Goal: Task Accomplishment & Management: Manage account settings

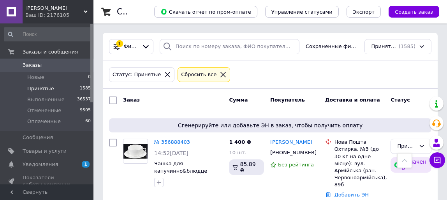
click at [37, 65] on span "Заказы" at bounding box center [32, 65] width 19 height 7
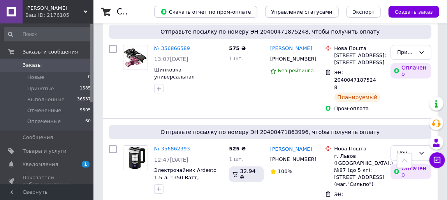
scroll to position [804, 0]
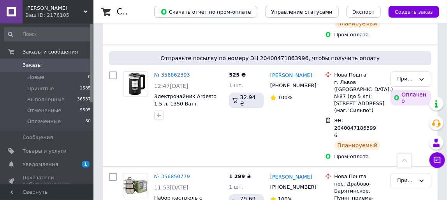
click at [37, 62] on span "Заказы" at bounding box center [32, 65] width 19 height 7
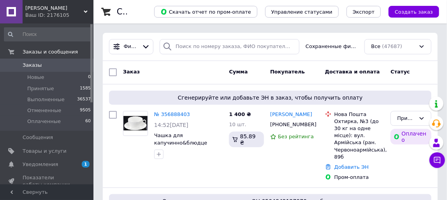
click at [41, 4] on div "[PERSON_NAME] Ваш ID: 2176105" at bounding box center [58, 11] width 71 height 23
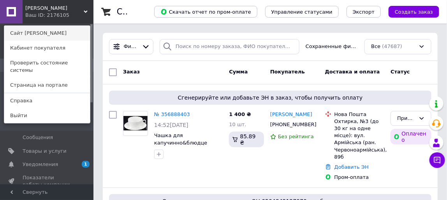
click at [38, 36] on link "Сайт [PERSON_NAME]" at bounding box center [47, 33] width 86 height 15
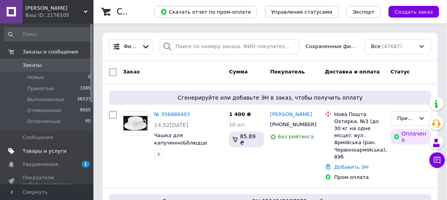
click at [48, 148] on span "Товары и услуги" at bounding box center [45, 150] width 44 height 7
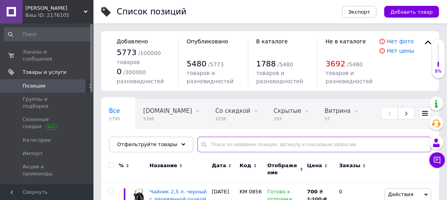
click at [218, 145] on input "text" at bounding box center [315, 144] width 234 height 16
paste input "Marmo MRW 20 white"
type input "Marmo MRW 20 white"
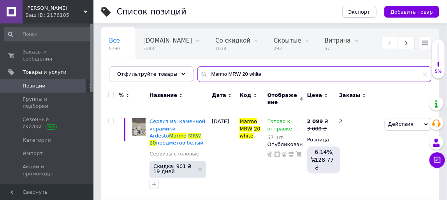
scroll to position [71, 0]
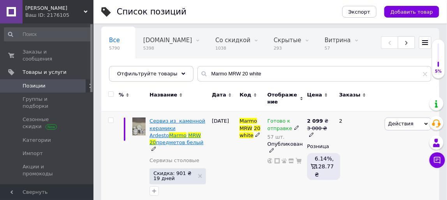
click at [186, 125] on span "Сервиз из каменной керамики Ardesto" at bounding box center [178, 128] width 56 height 20
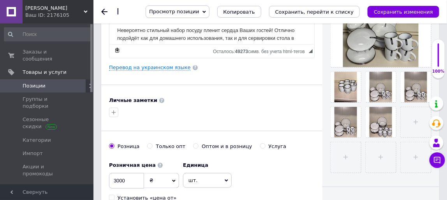
scroll to position [234, 0]
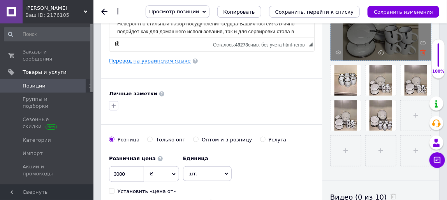
click at [425, 51] on use at bounding box center [424, 52] width 6 height 6
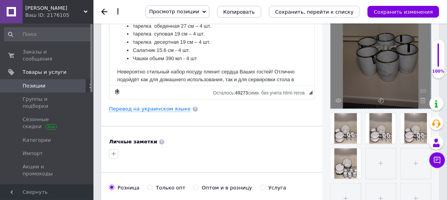
scroll to position [188, 0]
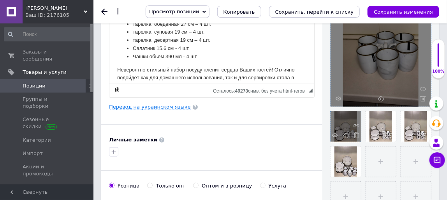
click at [345, 129] on div at bounding box center [346, 126] width 30 height 30
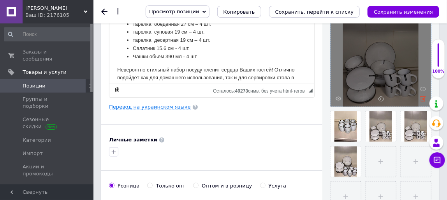
click at [423, 96] on icon at bounding box center [424, 98] width 6 height 6
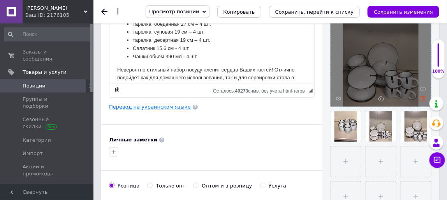
click at [423, 96] on icon at bounding box center [424, 98] width 6 height 6
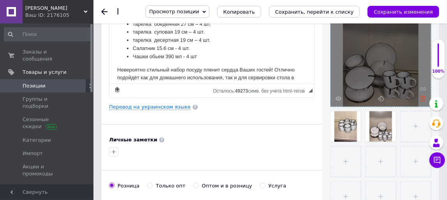
click at [423, 97] on icon at bounding box center [424, 98] width 6 height 6
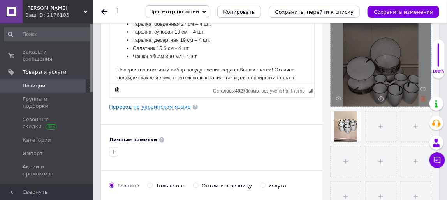
click at [424, 98] on icon at bounding box center [424, 98] width 6 height 6
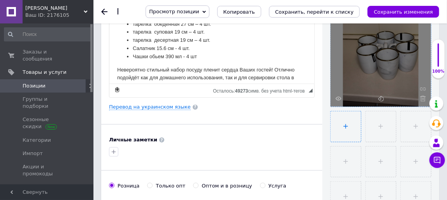
click at [347, 126] on input "file" at bounding box center [346, 126] width 30 height 30
type input "C:\fakepath\6645eae92b906_dsc_1585.jpg.webp"
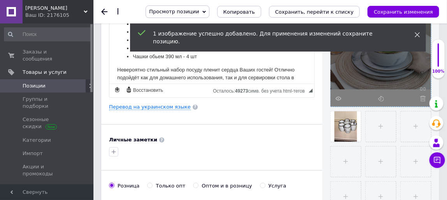
click at [418, 33] on icon at bounding box center [417, 34] width 5 height 5
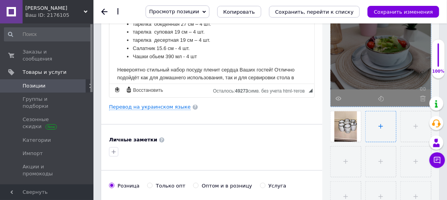
click at [372, 126] on input "file" at bounding box center [381, 126] width 30 height 30
type input "C:\fakepath\6645eae8b804c_dsc_1567.jpg.webp"
click at [408, 122] on input "file" at bounding box center [416, 126] width 30 height 30
type input "C:\fakepath\6571e032238f3_ar2916mrw_003-550x550.jpg.webp"
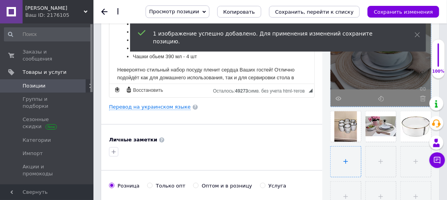
click at [350, 159] on input "file" at bounding box center [346, 161] width 30 height 30
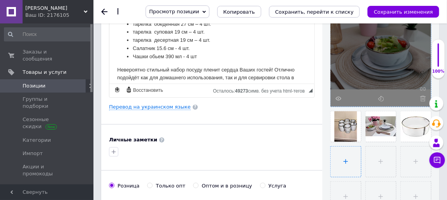
type input "C:\fakepath\6571f13065e7c_ar2939mrw_002.jpg"
click at [377, 161] on input "file" at bounding box center [381, 161] width 30 height 30
type input "C:\fakepath\6571e8130edb7_ar2927mrw_005-550x550.jpg.webp"
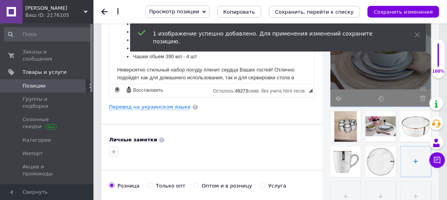
click at [410, 156] on input "file" at bounding box center [416, 161] width 30 height 30
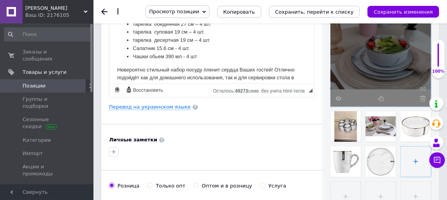
type input "C:\fakepath\6571e80fabfcf_ar2927mrw_002-550x550.jpg.webp"
click at [415, 7] on button "Сохранить изменения" at bounding box center [404, 12] width 72 height 12
click at [47, 82] on span "Позиции" at bounding box center [47, 85] width 49 height 7
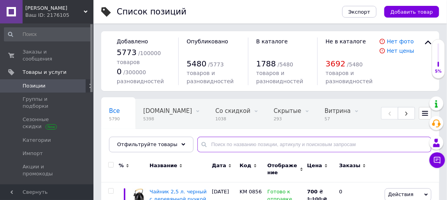
click at [219, 143] on input "text" at bounding box center [315, 144] width 234 height 16
paste input "Marmo MRW 24 white"
type input "Marmo MRW 24 white"
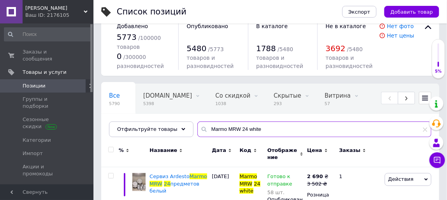
scroll to position [44, 0]
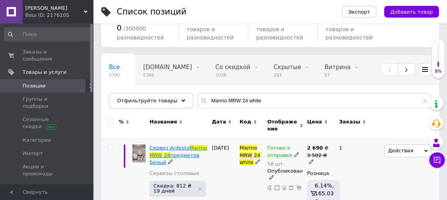
click at [175, 150] on span "Сервиз Ardesto" at bounding box center [170, 148] width 40 height 6
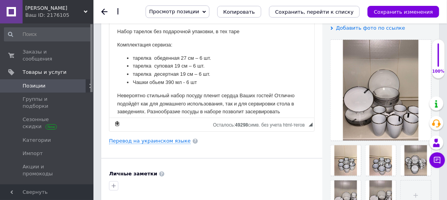
scroll to position [200, 0]
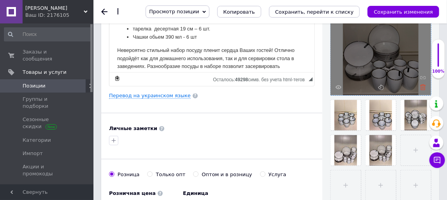
click at [423, 87] on icon at bounding box center [424, 87] width 6 height 6
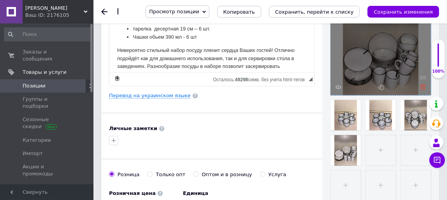
click at [424, 85] on icon at bounding box center [424, 87] width 6 height 6
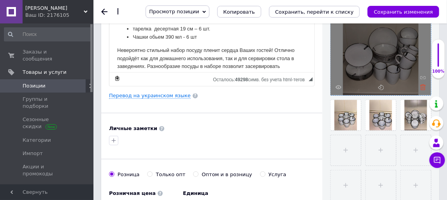
click at [422, 85] on icon at bounding box center [424, 87] width 6 height 6
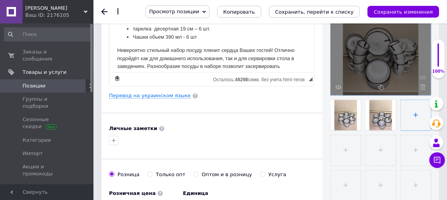
click at [409, 117] on input "file" at bounding box center [416, 115] width 30 height 30
type input "C:\fakepath\6645eae92b906_dsc_1585.jpg.webp"
click at [348, 147] on input "file" at bounding box center [346, 150] width 30 height 30
type input "C:\fakepath\6571f13065e7c_ar2939mrw_002.jpg"
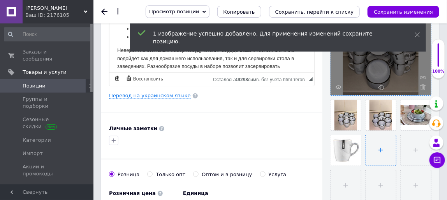
click at [378, 145] on input "file" at bounding box center [381, 150] width 30 height 30
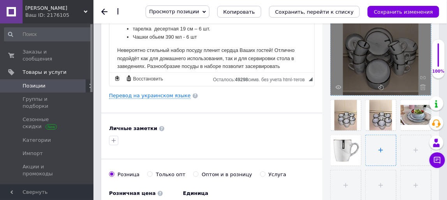
type input "C:\fakepath\6571e8130edb7_ar2927mrw_005-550x550.jpg.webp"
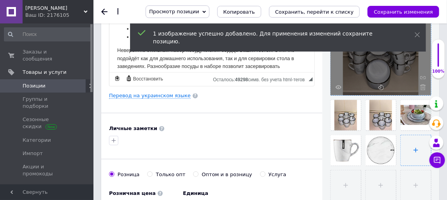
click at [410, 143] on input "file" at bounding box center [416, 150] width 30 height 30
type input "C:\fakepath\6571e032238f3_ar2916mrw_003-550x550.jpg.webp"
click at [343, 182] on input "file" at bounding box center [346, 185] width 30 height 30
type input "C:\fakepath\6571e80fabfcf_ar2927mrw_002-550x550.jpg.webp"
click at [382, 180] on input "file" at bounding box center [381, 185] width 30 height 30
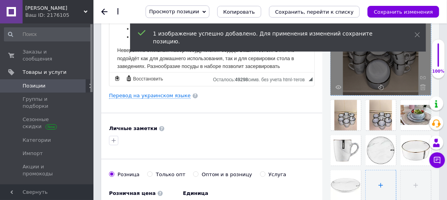
type input "C:\fakepath\6645eae8b804c_dsc_1567.jpg.webp"
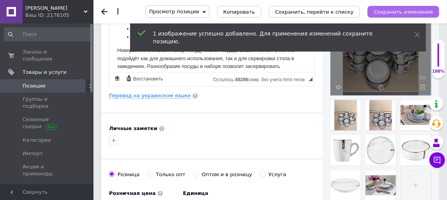
click at [415, 13] on icon "Сохранить изменения" at bounding box center [403, 12] width 59 height 6
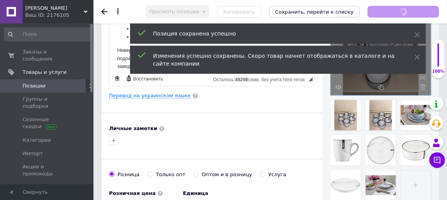
scroll to position [199, 0]
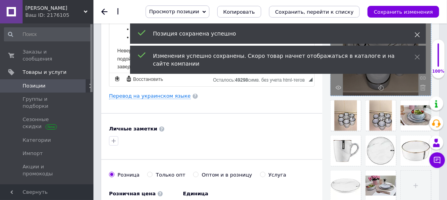
click at [417, 32] on icon at bounding box center [417, 34] width 5 height 5
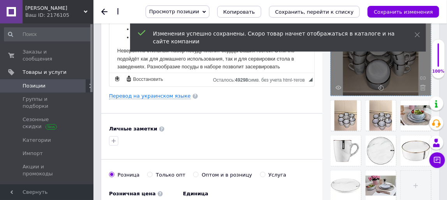
click at [417, 32] on icon at bounding box center [417, 34] width 5 height 5
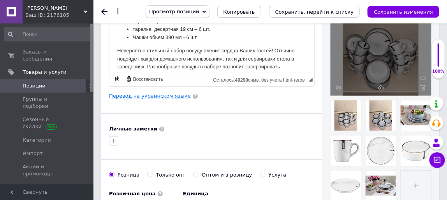
click at [24, 82] on span "Позиции" at bounding box center [34, 85] width 23 height 7
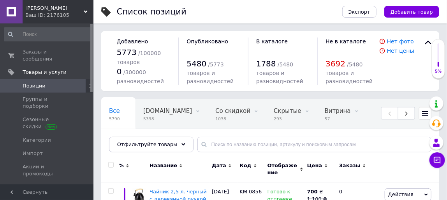
click at [35, 82] on span "Позиции" at bounding box center [34, 85] width 23 height 7
click at [47, 52] on span "Заказы и сообщения" at bounding box center [47, 55] width 49 height 14
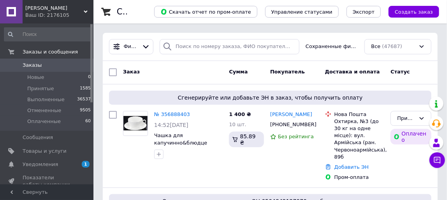
click at [35, 62] on span "Заказы" at bounding box center [32, 65] width 19 height 7
